Goal: Transaction & Acquisition: Purchase product/service

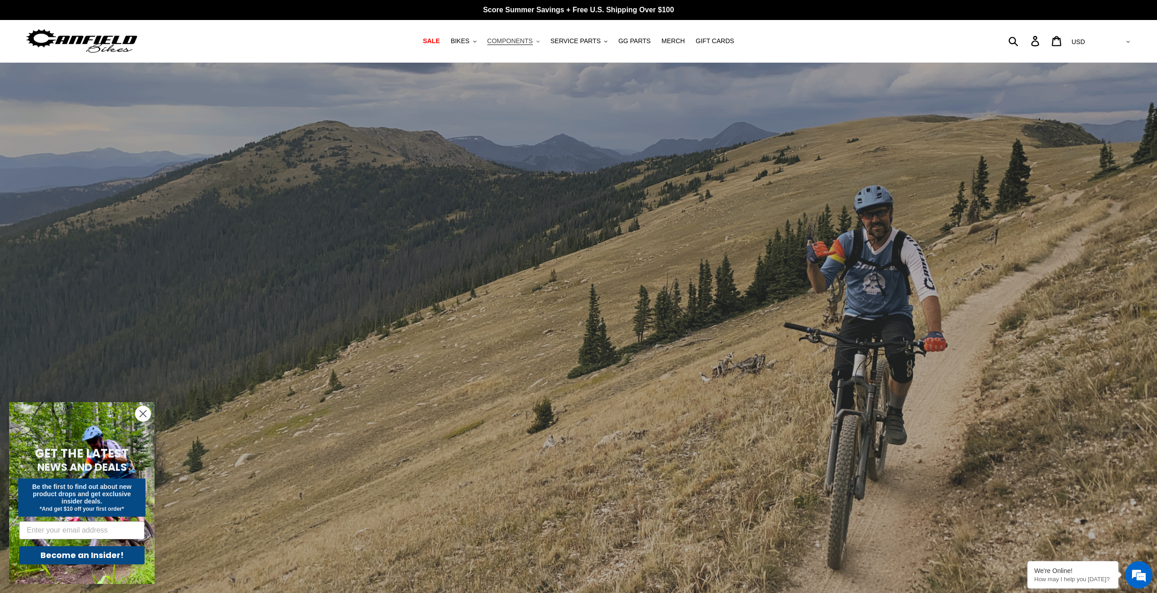
click at [533, 40] on span "COMPONENTS" at bounding box center [509, 41] width 45 height 8
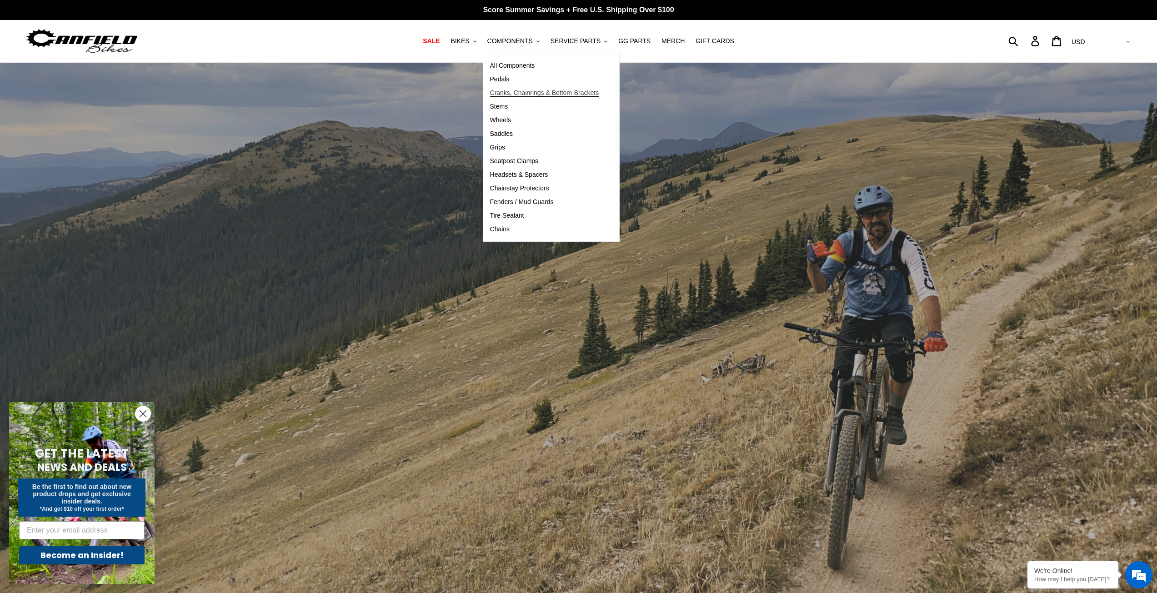
click at [514, 96] on span "Cranks, Chainrings & Bottom-Brackets" at bounding box center [544, 93] width 109 height 8
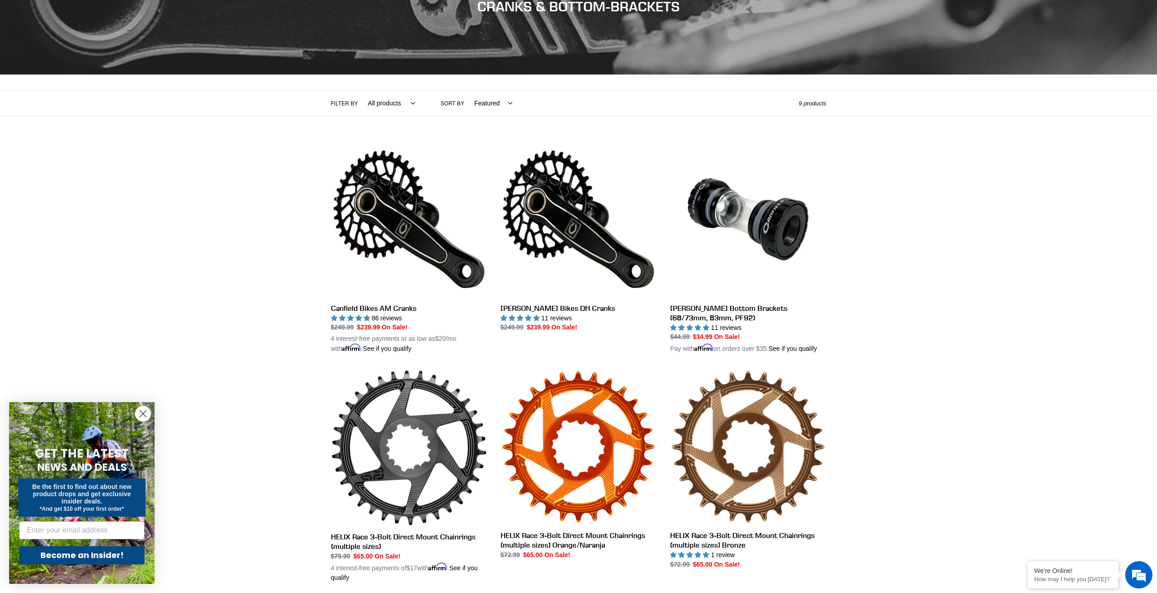
scroll to position [136, 0]
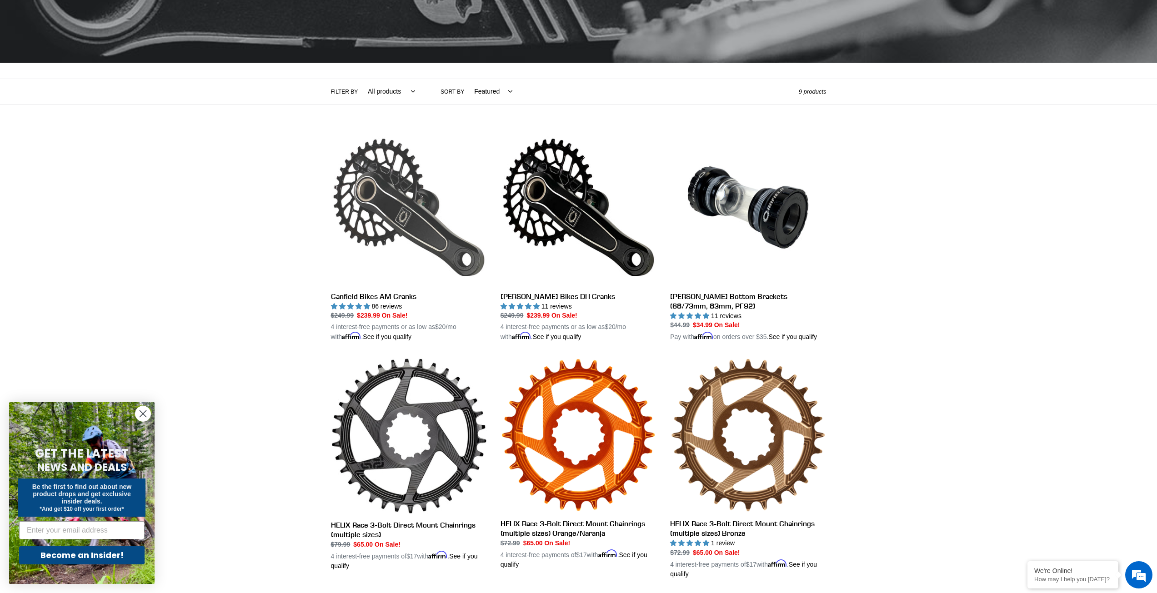
click at [362, 294] on link "Canfield Bikes AM Cranks" at bounding box center [409, 236] width 156 height 213
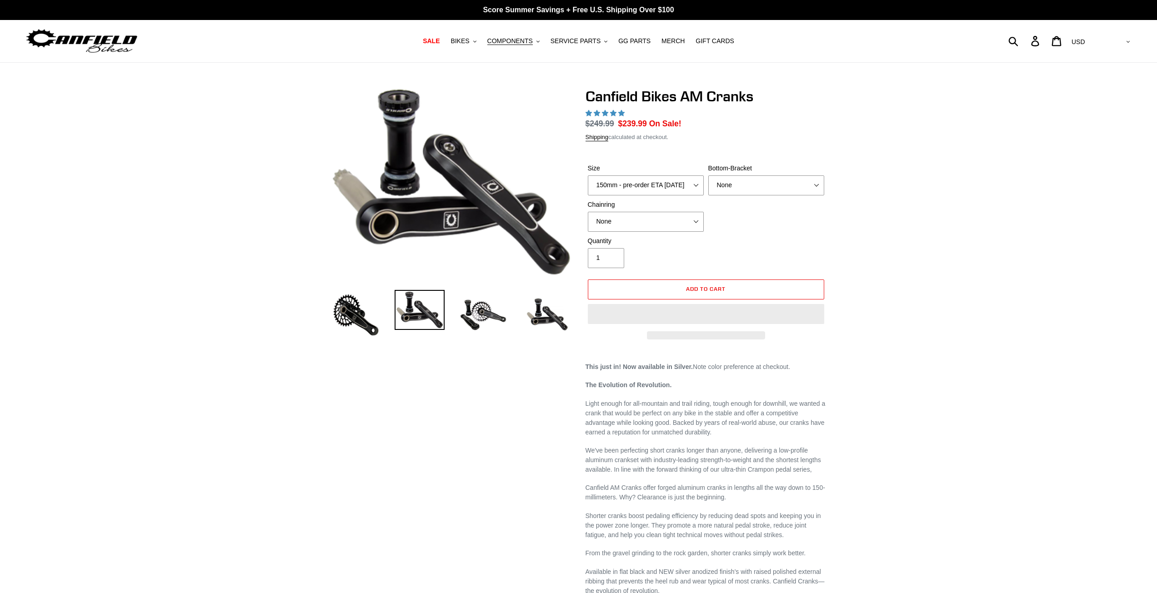
select select "highest-rating"
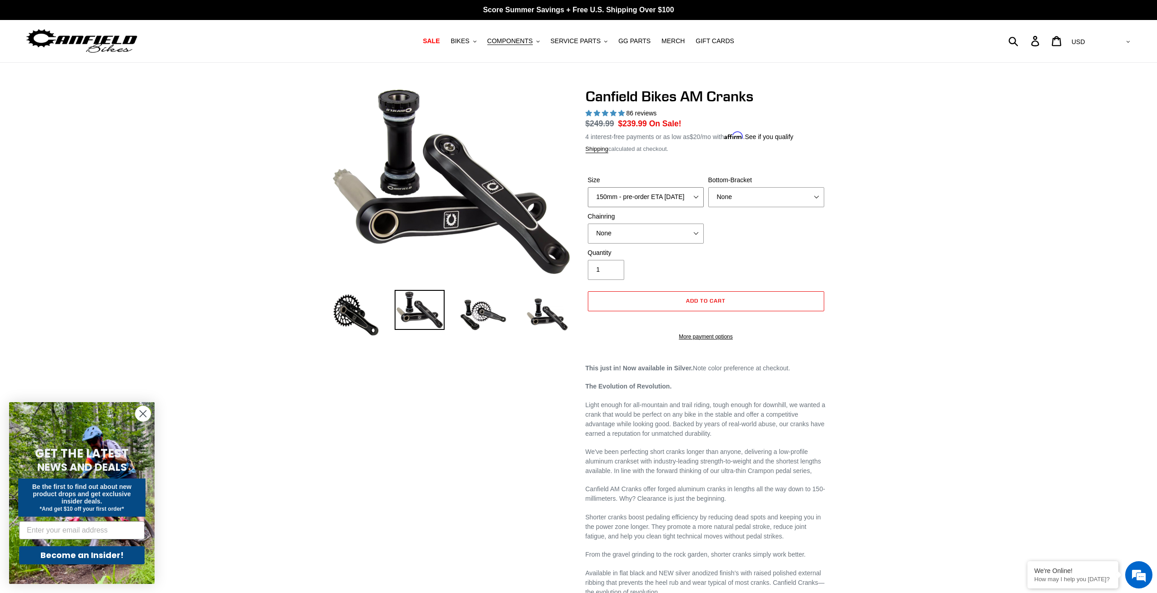
click at [649, 196] on select "150mm - pre-order ETA 9/30/25 155mm - pre-order ETA 9/30/25 160mm - pre-order E…" at bounding box center [646, 197] width 116 height 20
click at [588, 187] on select "150mm - pre-order ETA 9/30/25 155mm - pre-order ETA 9/30/25 160mm - pre-order E…" at bounding box center [646, 197] width 116 height 20
click at [745, 202] on select "None BSA Threaded 68/73mm Press Fit PF92" at bounding box center [766, 197] width 116 height 20
select select "BSA Threaded 68/73mm"
click at [708, 187] on select "None BSA Threaded 68/73mm Press Fit PF92" at bounding box center [766, 197] width 116 height 20
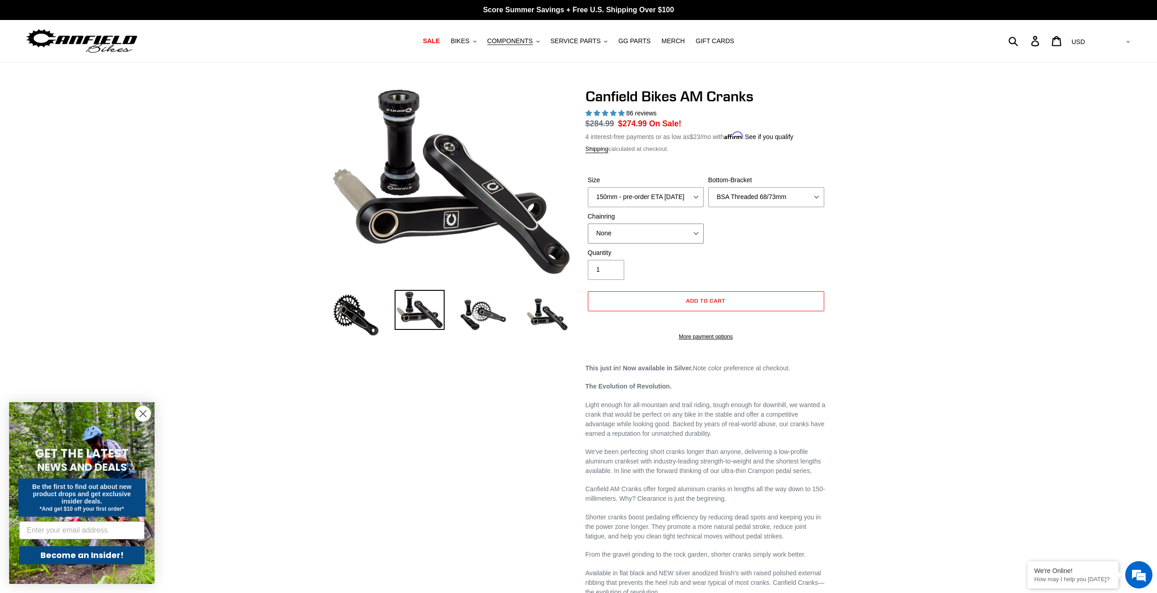
click at [639, 235] on select "None 30t Round (Boost 148) 30t Oval (Boost 148) 32t Round (Boost 148) 32t Oval …" at bounding box center [646, 234] width 116 height 20
select select "32t Oval (Boost 148)"
click at [588, 224] on select "None 30t Round (Boost 148) 30t Oval (Boost 148) 32t Round (Boost 148) 32t Oval …" at bounding box center [646, 234] width 116 height 20
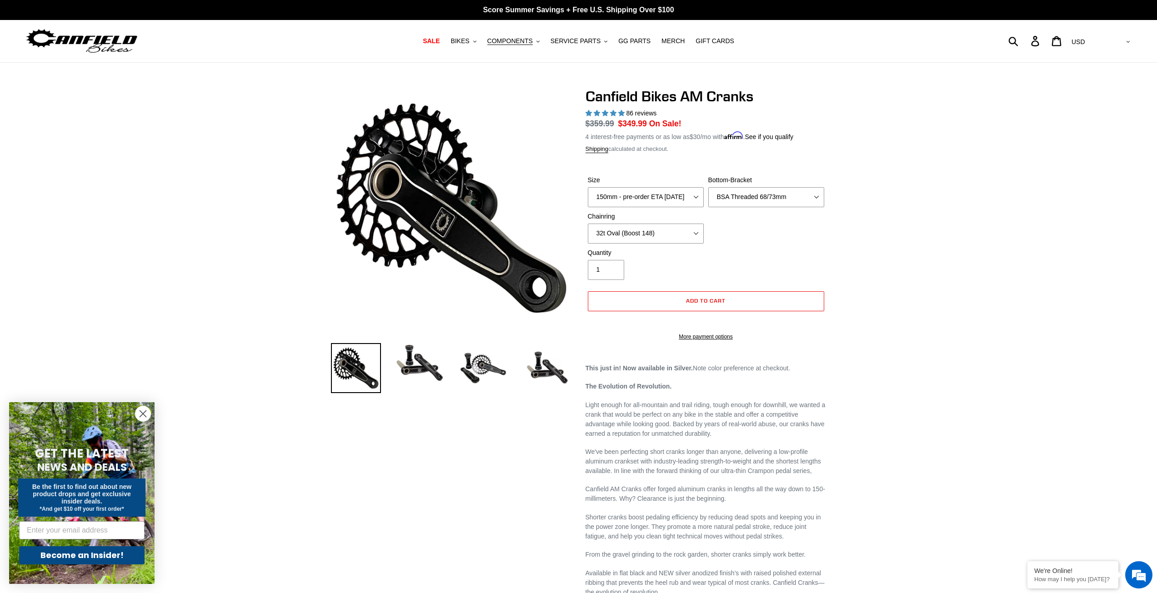
click at [775, 236] on div "Size 150mm - pre-order ETA 9/30/25 155mm - pre-order ETA 9/30/25 160mm - pre-or…" at bounding box center [706, 212] width 241 height 73
click at [144, 410] on circle "Close dialog" at bounding box center [143, 414] width 15 height 15
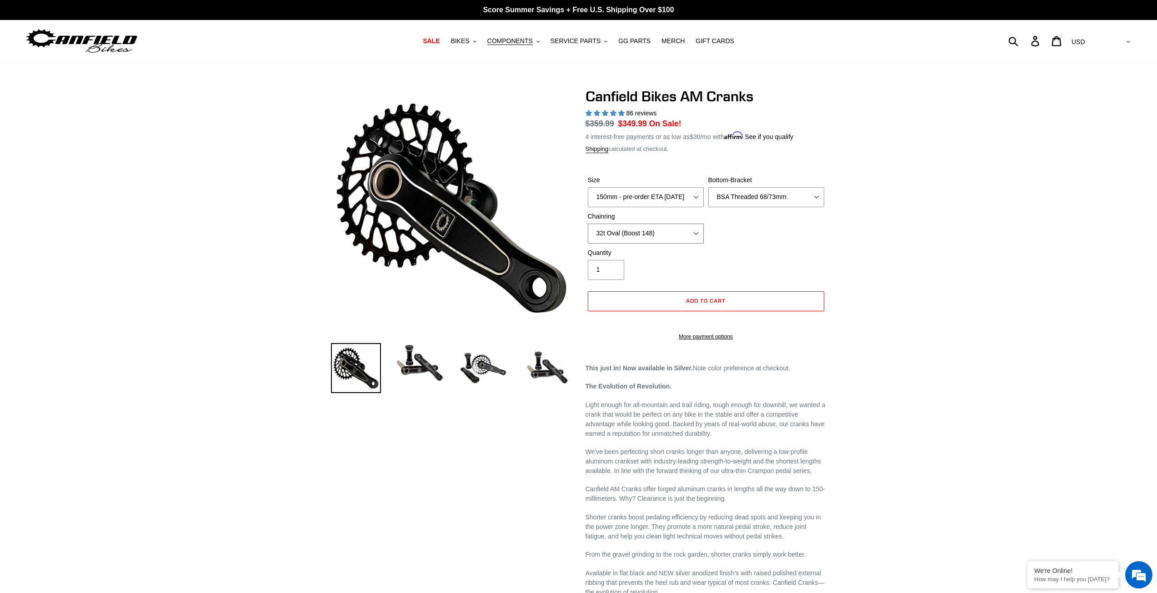
click at [672, 237] on select "None 30t Round (Boost 148) 30t Oval (Boost 148) 32t Round (Boost 148) 32t Oval …" at bounding box center [646, 234] width 116 height 20
click at [588, 224] on select "None 30t Round (Boost 148) 30t Oval (Boost 148) 32t Round (Boost 148) 32t Oval …" at bounding box center [646, 234] width 116 height 20
click at [942, 312] on div "Previous slide" at bounding box center [578, 485] width 1157 height 795
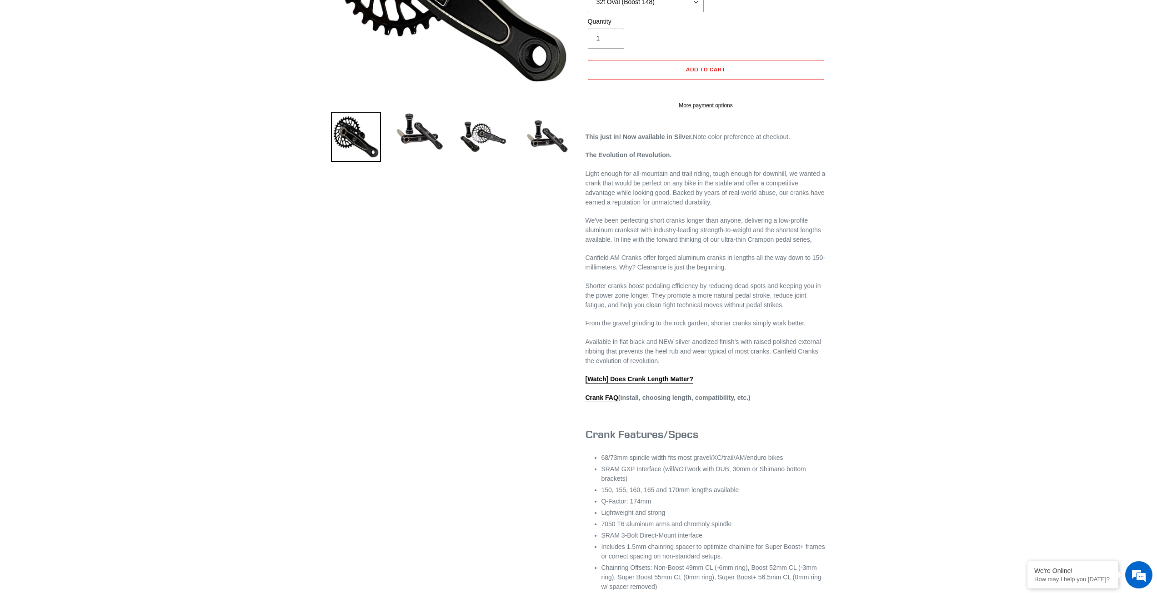
scroll to position [91, 0]
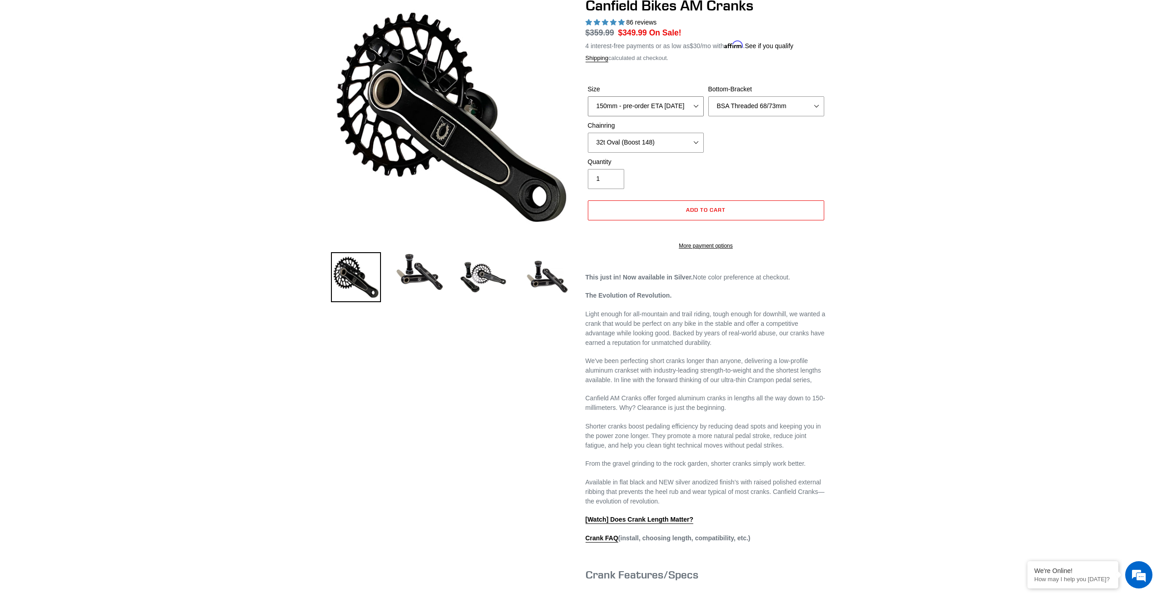
click at [673, 104] on select "150mm - pre-order ETA 9/30/25 155mm - pre-order ETA 9/30/25 160mm - pre-order E…" at bounding box center [646, 106] width 116 height 20
click at [588, 96] on select "150mm - pre-order ETA 9/30/25 155mm - pre-order ETA 9/30/25 160mm - pre-order E…" at bounding box center [646, 106] width 116 height 20
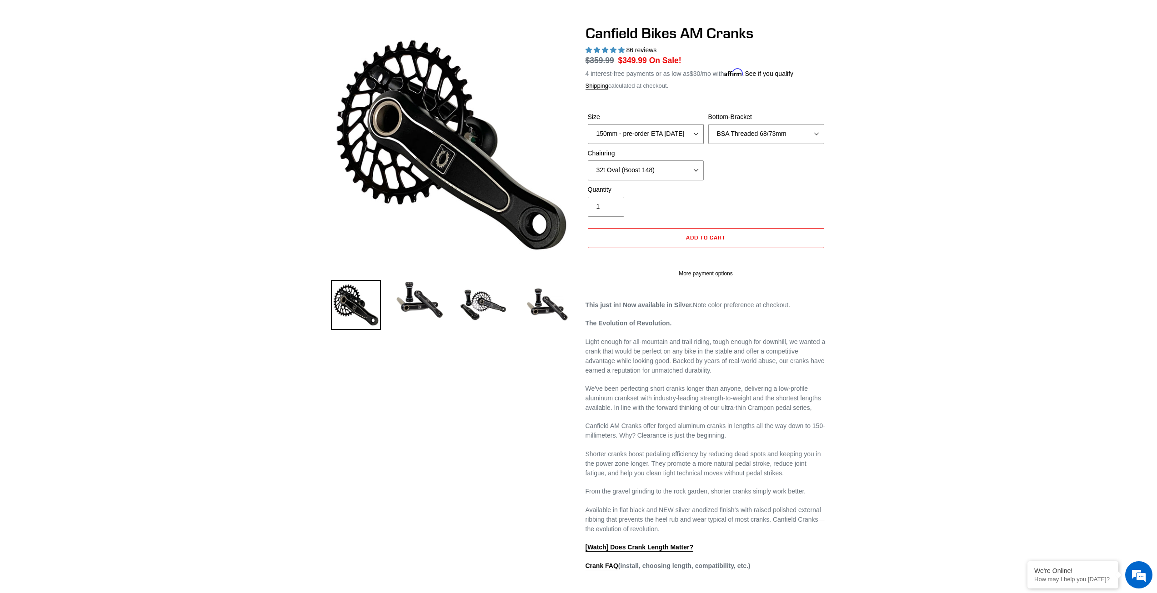
scroll to position [0, 0]
